Goal: Task Accomplishment & Management: Use online tool/utility

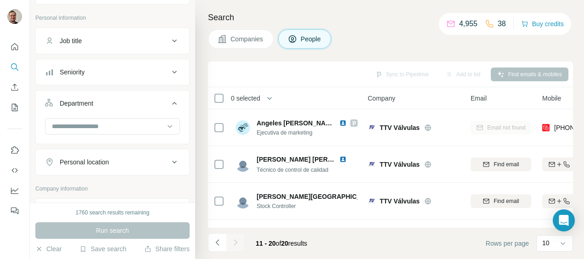
scroll to position [223, 0]
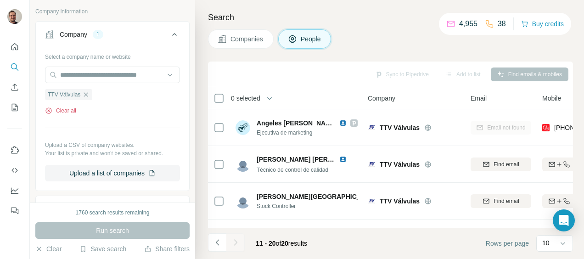
click at [46, 107] on icon "button" at bounding box center [48, 110] width 7 height 7
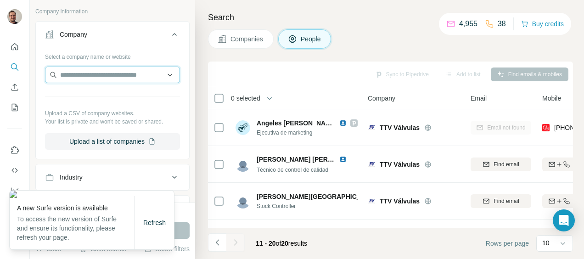
click at [85, 74] on input "text" at bounding box center [112, 75] width 135 height 17
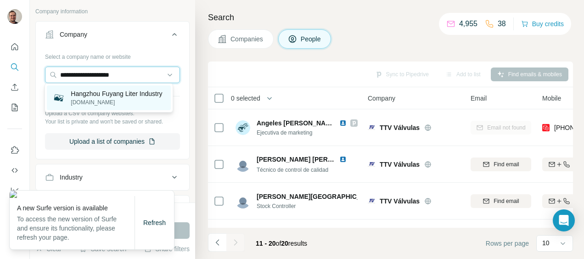
type input "**********"
click at [97, 95] on p "Hangzhou Fuyang Liter Industry" at bounding box center [116, 93] width 91 height 9
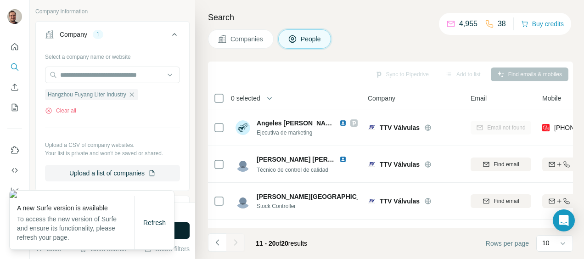
click at [182, 227] on button "Run search" at bounding box center [112, 230] width 154 height 17
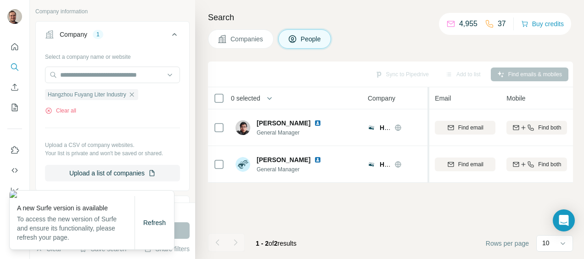
drag, startPoint x: 464, startPoint y: 95, endPoint x: 429, endPoint y: 92, distance: 35.0
click at [0, 0] on tr "0 selected People Company Email Mobile Lists Personal location Seniority Depart…" at bounding box center [0, 0] width 0 height 0
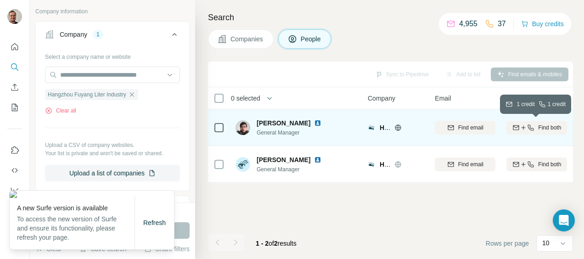
click at [547, 125] on span "Find both" at bounding box center [549, 128] width 23 height 8
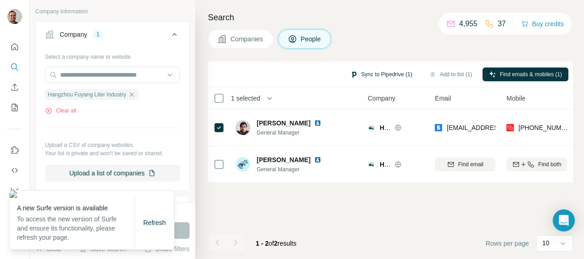
click at [374, 75] on button "Sync to Pipedrive (1)" at bounding box center [381, 74] width 75 height 14
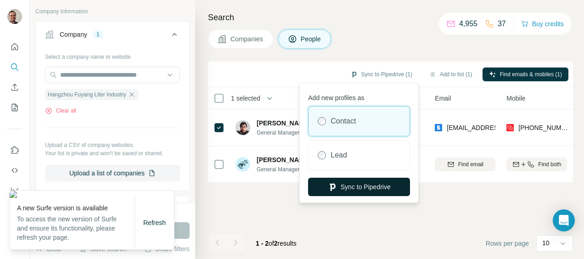
click at [362, 193] on button "Sync to Pipedrive" at bounding box center [359, 187] width 102 height 18
